Goal: Information Seeking & Learning: Learn about a topic

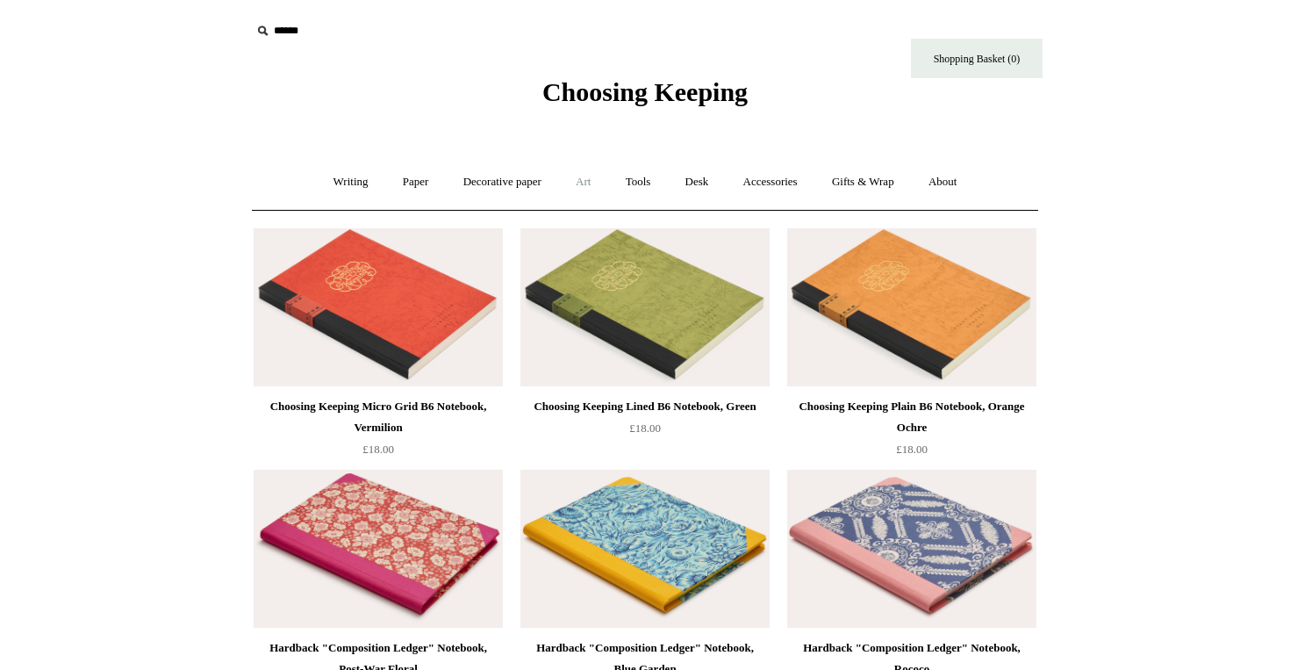
click at [586, 184] on link "Art +" at bounding box center [583, 182] width 47 height 47
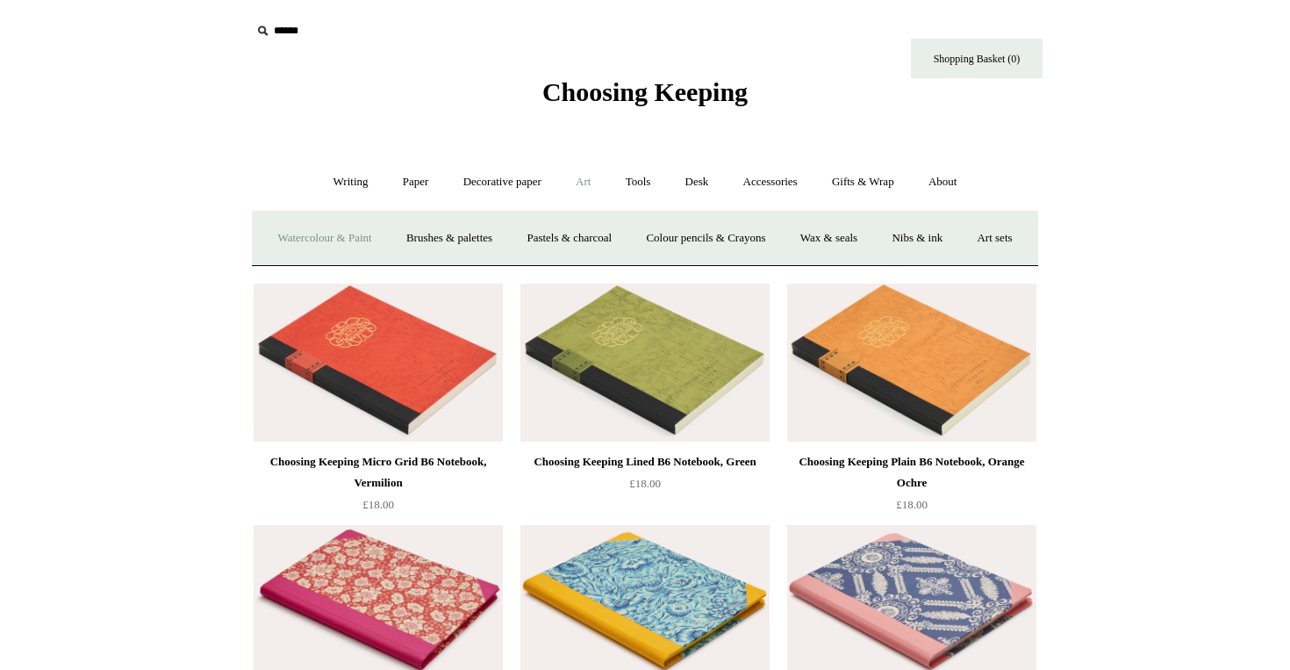
click at [385, 232] on link "Watercolour & Paint" at bounding box center [325, 238] width 126 height 47
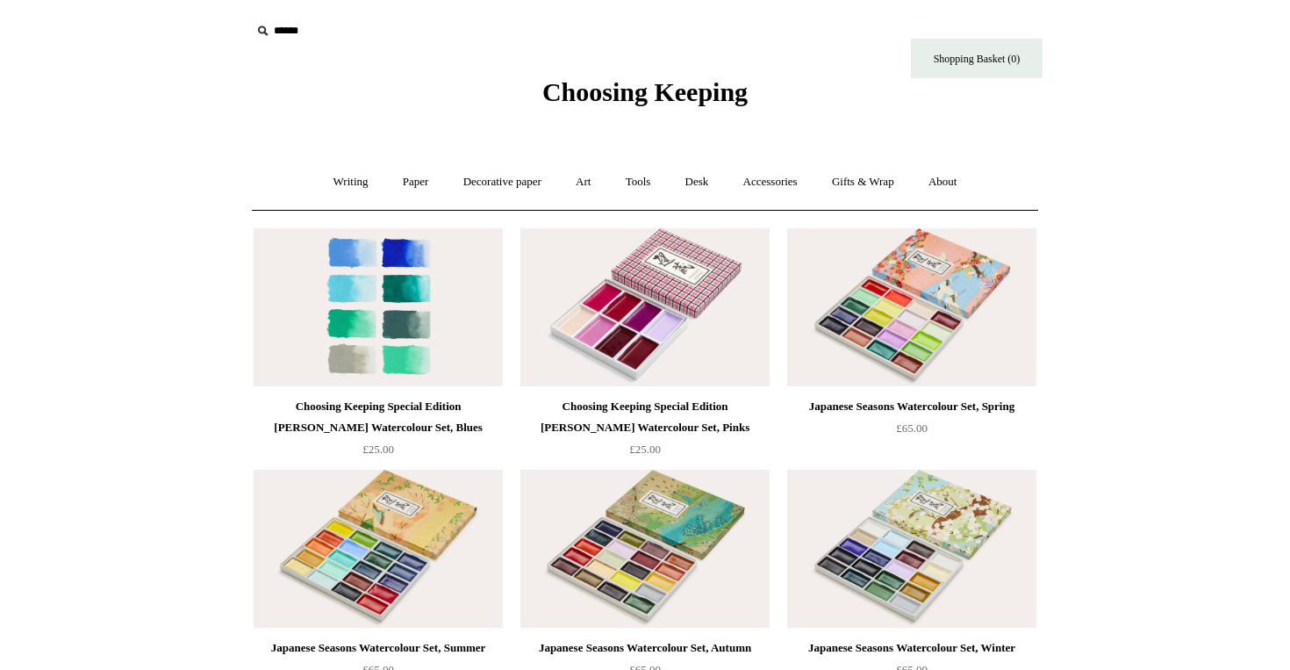
click at [454, 340] on img at bounding box center [378, 307] width 249 height 158
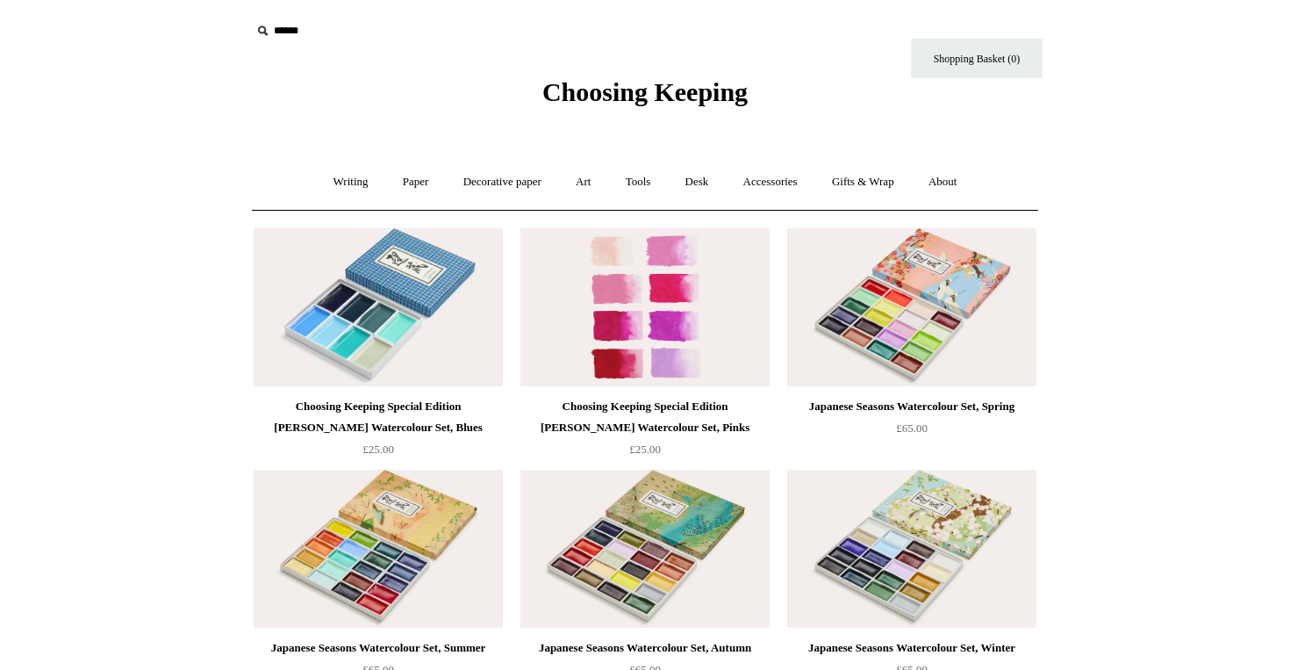
click at [551, 300] on img at bounding box center [644, 307] width 249 height 158
